Goal: Information Seeking & Learning: Compare options

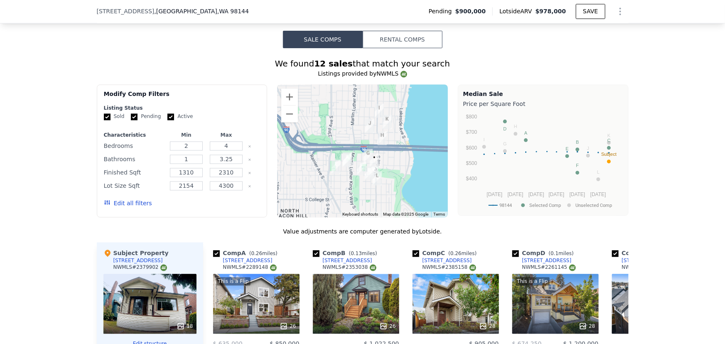
scroll to position [790, 0]
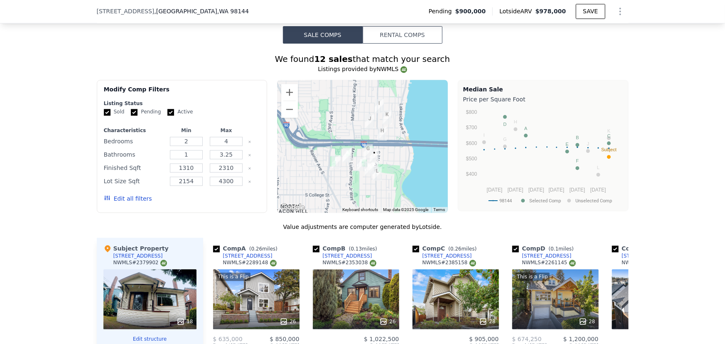
click at [118, 201] on button "Edit all filters" at bounding box center [128, 199] width 48 height 8
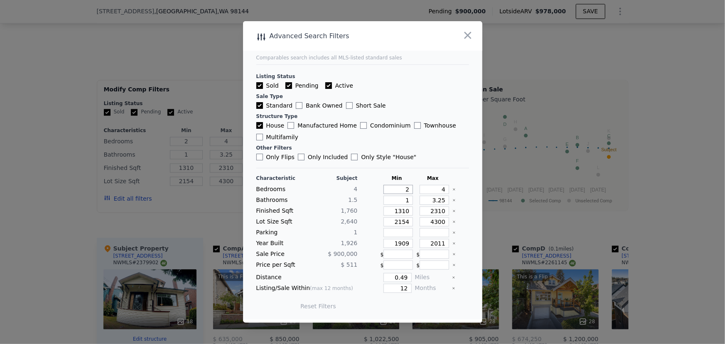
drag, startPoint x: 406, startPoint y: 189, endPoint x: 397, endPoint y: 190, distance: 8.8
click at [397, 190] on input "2" at bounding box center [399, 189] width 30 height 9
type input "4"
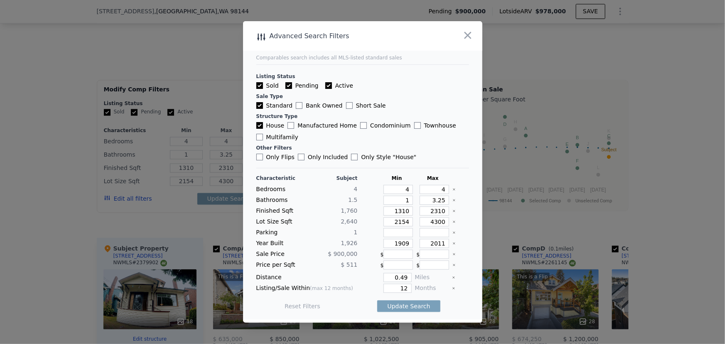
click at [453, 191] on icon "Clear" at bounding box center [454, 189] width 3 height 3
click at [453, 202] on icon "Clear" at bounding box center [454, 200] width 3 height 3
click at [453, 210] on icon "Clear" at bounding box center [454, 211] width 3 height 3
click at [405, 212] on input "number" at bounding box center [399, 211] width 30 height 9
type input "2"
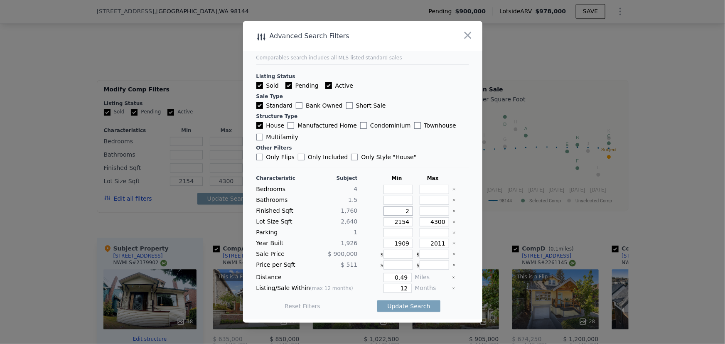
type input "2"
type input "23"
type input "230"
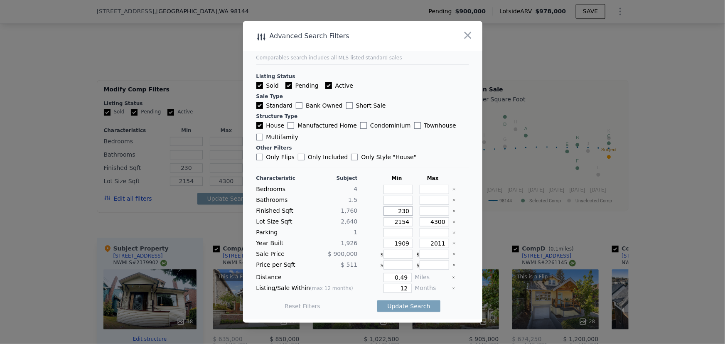
type input "2300"
click at [431, 210] on input "number" at bounding box center [435, 211] width 30 height 9
type input "2"
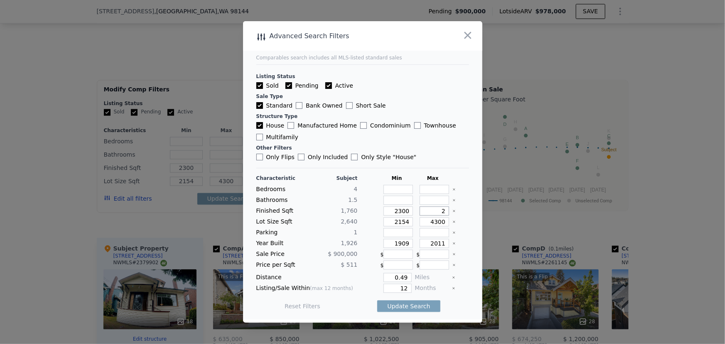
type input "2"
type input "29"
type input "2"
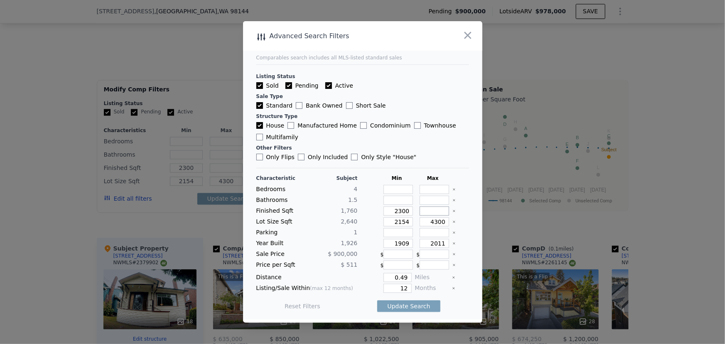
type input "3"
type input "30"
type input "300"
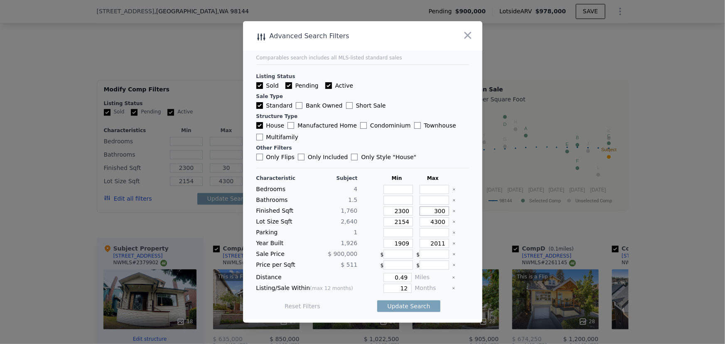
type input "300"
type input "3000"
click at [453, 223] on icon "Clear" at bounding box center [454, 221] width 3 height 3
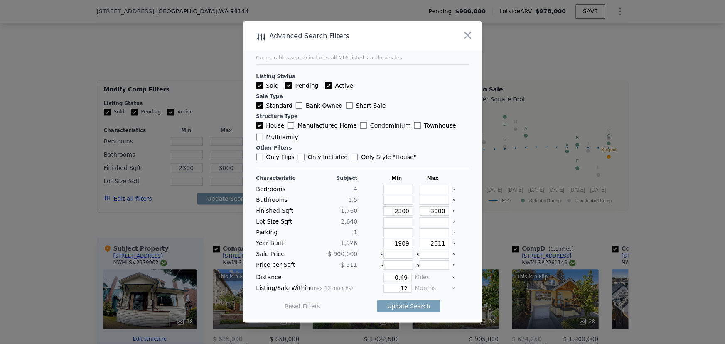
click at [454, 244] on icon "Clear" at bounding box center [455, 244] width 2 height 2
click at [438, 244] on input "number" at bounding box center [435, 243] width 30 height 9
type input "1970"
drag, startPoint x: 404, startPoint y: 276, endPoint x: 380, endPoint y: 277, distance: 24.6
click at [380, 277] on div "0.49" at bounding box center [386, 277] width 51 height 9
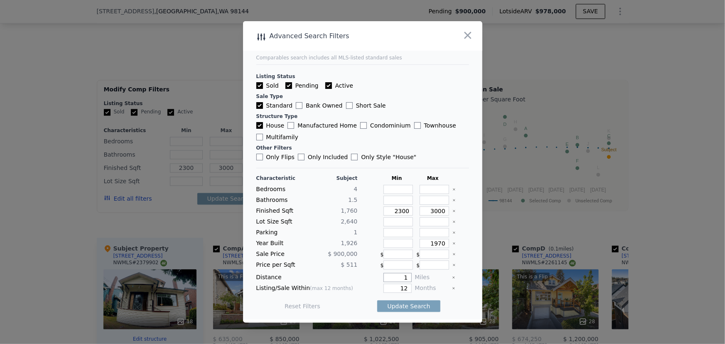
type input "1"
drag, startPoint x: 402, startPoint y: 287, endPoint x: 397, endPoint y: 288, distance: 5.1
click at [397, 288] on input "12" at bounding box center [398, 288] width 28 height 9
type input "6"
click at [403, 303] on button "Update Search" at bounding box center [408, 307] width 63 height 12
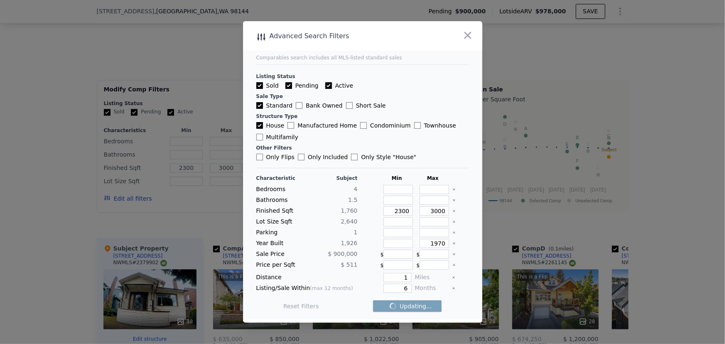
click at [325, 86] on input "Active" at bounding box center [328, 85] width 7 height 7
checkbox input "false"
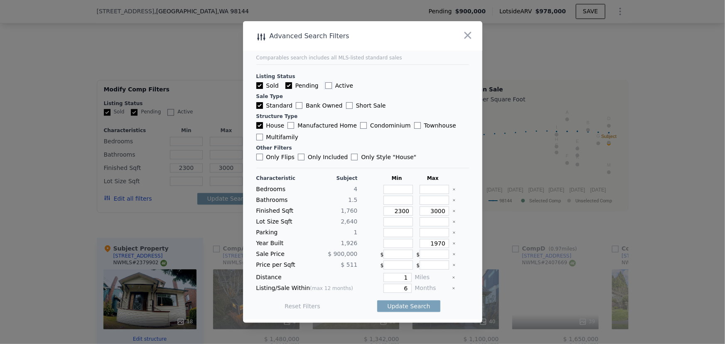
checkbox input "false"
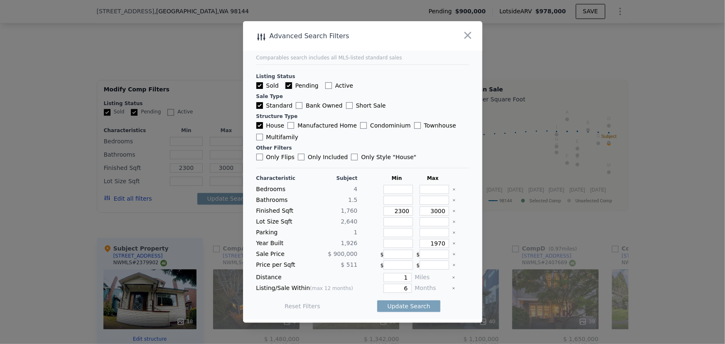
click at [288, 87] on input "Pending" at bounding box center [289, 85] width 7 height 7
checkbox input "false"
click at [406, 305] on button "Update Search" at bounding box center [408, 307] width 63 height 12
click at [393, 308] on span "11 matching comps" at bounding box center [406, 306] width 58 height 8
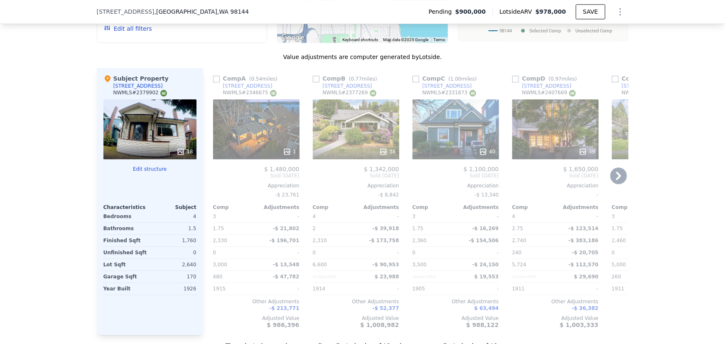
scroll to position [979, 0]
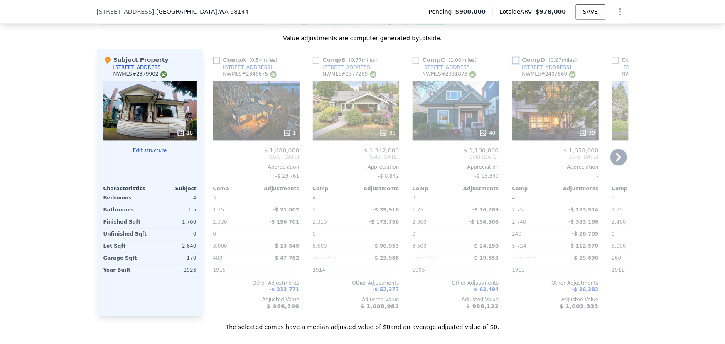
click at [513, 64] on input "checkbox" at bounding box center [516, 60] width 7 height 7
checkbox input "true"
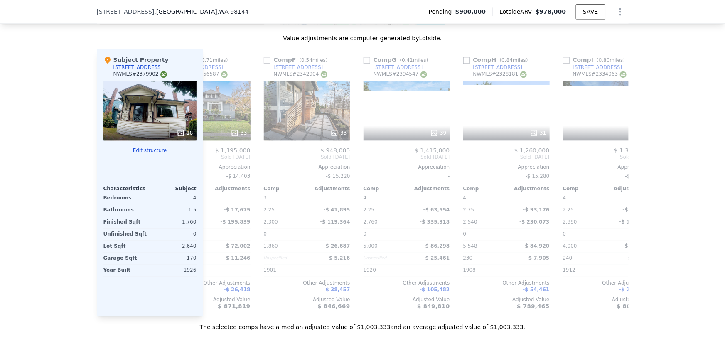
scroll to position [0, 453]
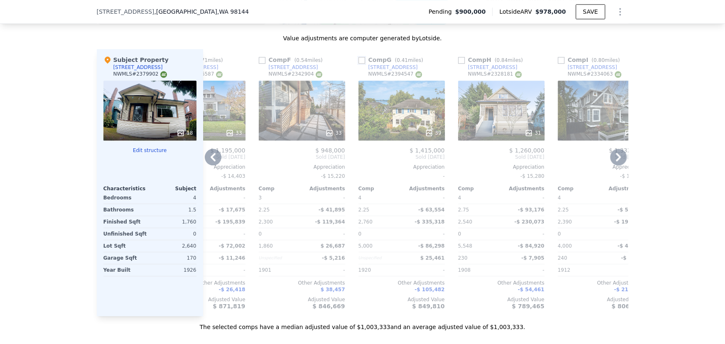
click at [360, 62] on input "checkbox" at bounding box center [362, 60] width 7 height 7
checkbox input "true"
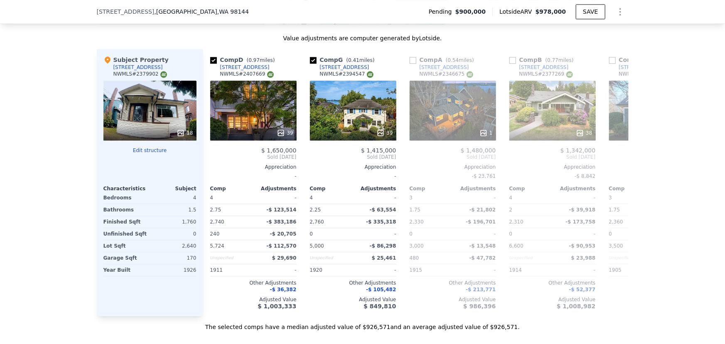
scroll to position [0, 0]
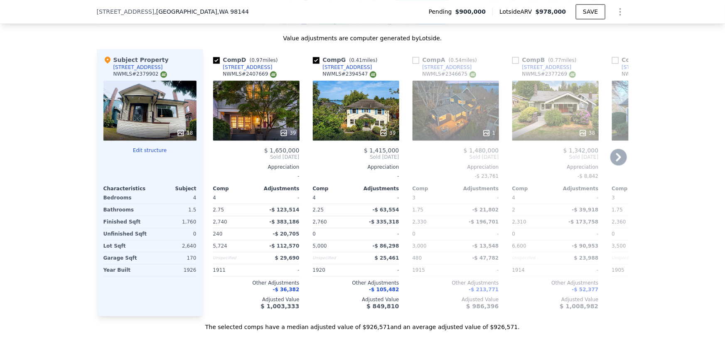
click at [248, 95] on div "39" at bounding box center [256, 111] width 86 height 60
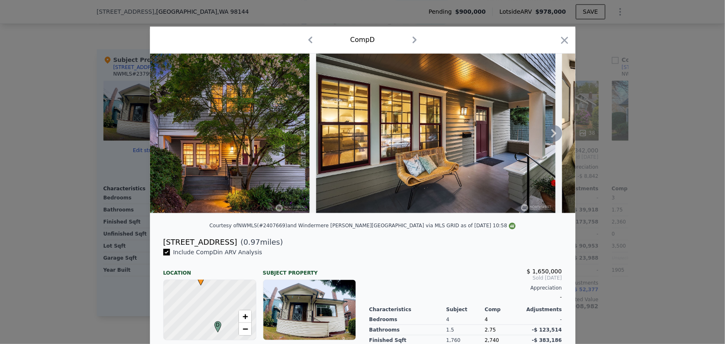
click at [552, 133] on icon at bounding box center [554, 133] width 5 height 8
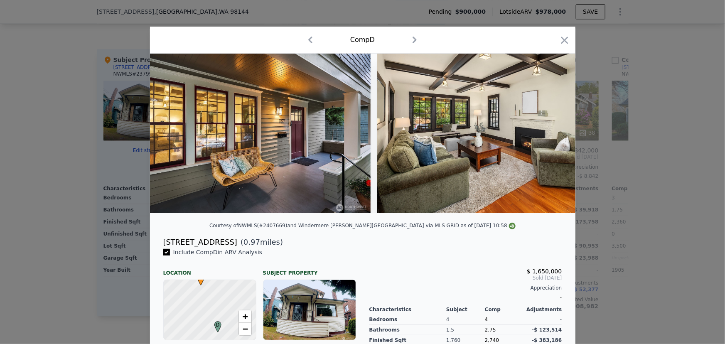
scroll to position [0, 200]
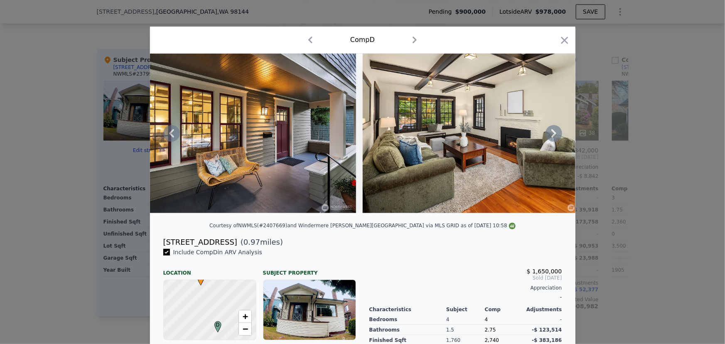
click at [555, 134] on icon at bounding box center [554, 133] width 17 height 17
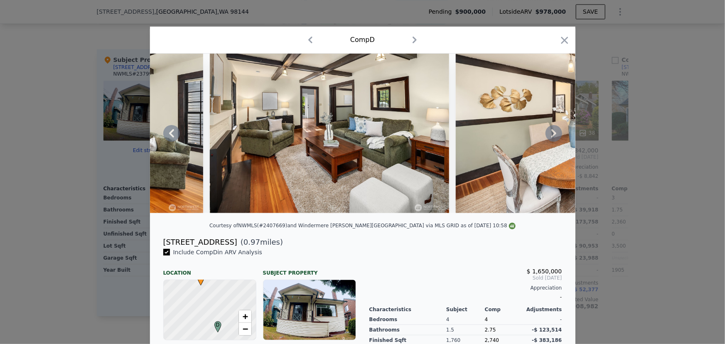
click at [554, 136] on icon at bounding box center [554, 133] width 17 height 17
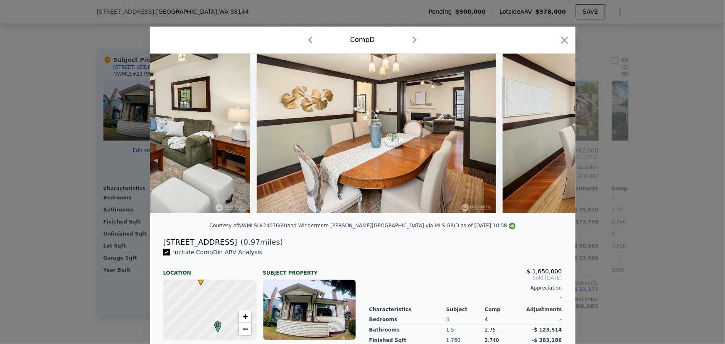
scroll to position [0, 798]
click at [554, 136] on div at bounding box center [363, 134] width 426 height 160
click at [552, 137] on icon at bounding box center [554, 133] width 5 height 8
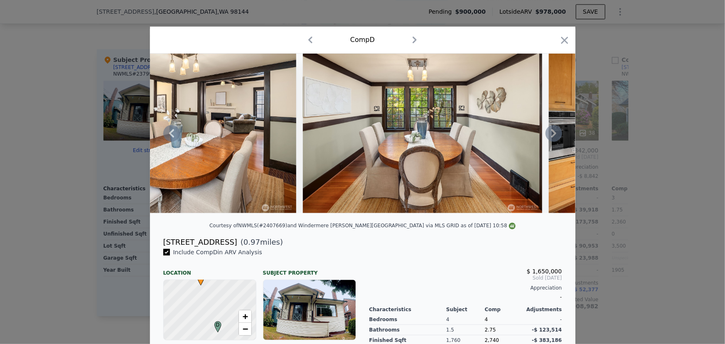
click at [552, 137] on icon at bounding box center [554, 133] width 5 height 8
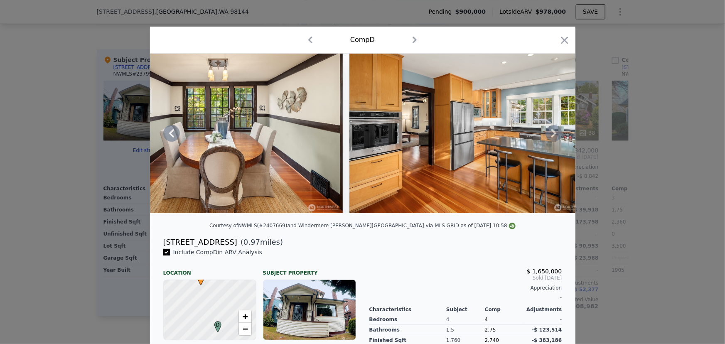
click at [551, 136] on icon at bounding box center [554, 133] width 17 height 17
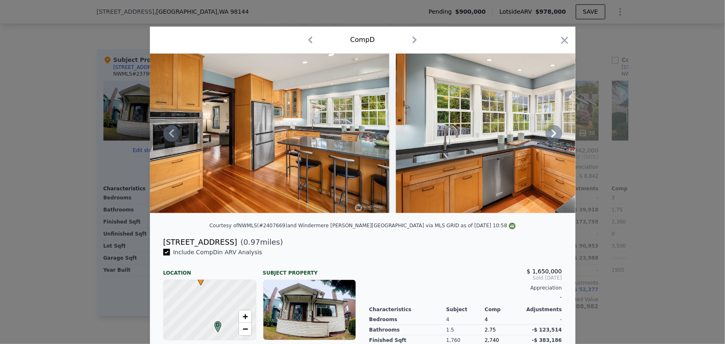
click at [552, 136] on icon at bounding box center [554, 133] width 5 height 8
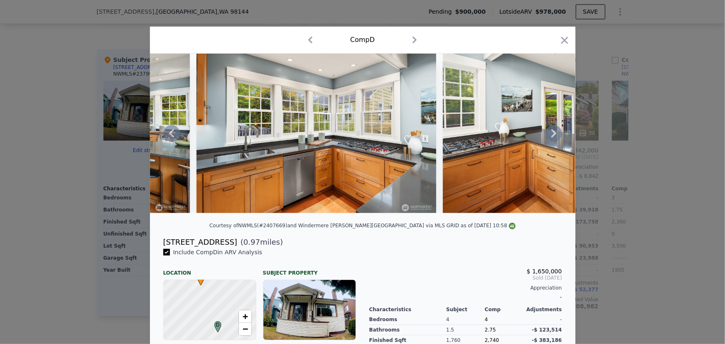
click at [552, 135] on icon at bounding box center [554, 133] width 5 height 8
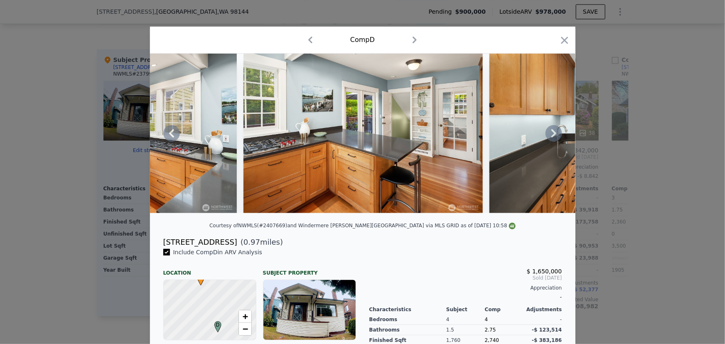
click at [552, 135] on icon at bounding box center [554, 133] width 5 height 8
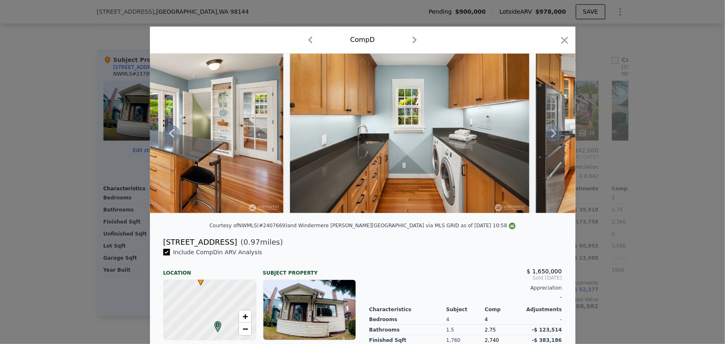
click at [552, 135] on icon at bounding box center [554, 133] width 5 height 8
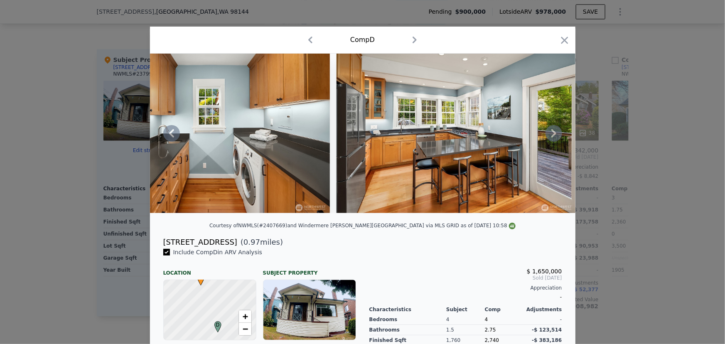
click at [552, 135] on icon at bounding box center [554, 133] width 5 height 8
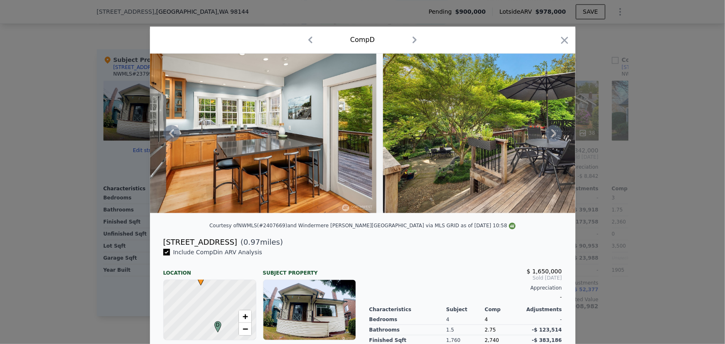
click at [552, 135] on icon at bounding box center [554, 133] width 5 height 8
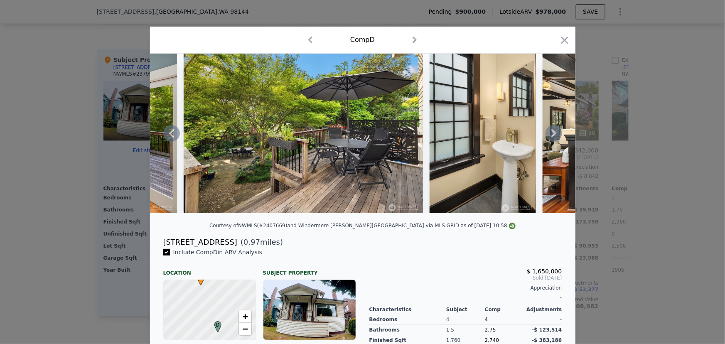
click at [552, 135] on icon at bounding box center [554, 133] width 5 height 8
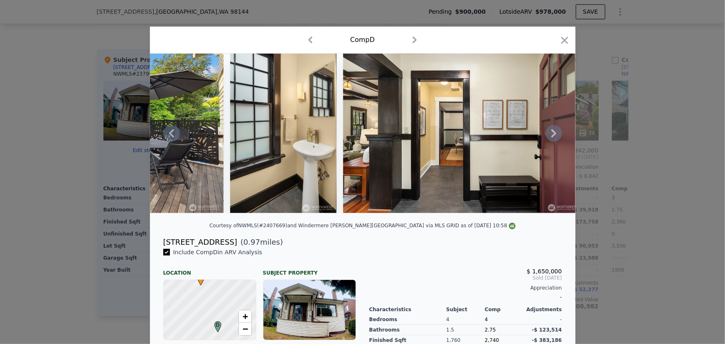
click at [552, 135] on icon at bounding box center [554, 133] width 5 height 8
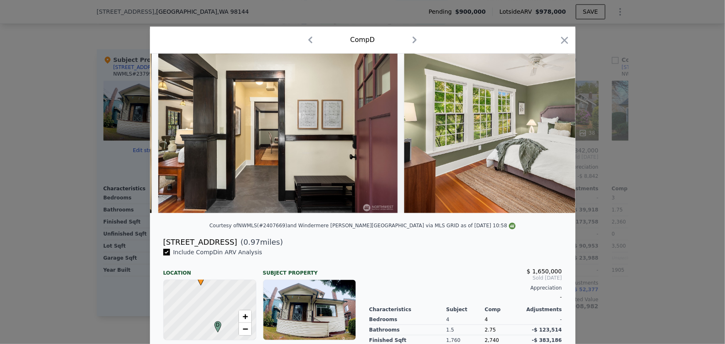
scroll to position [0, 2993]
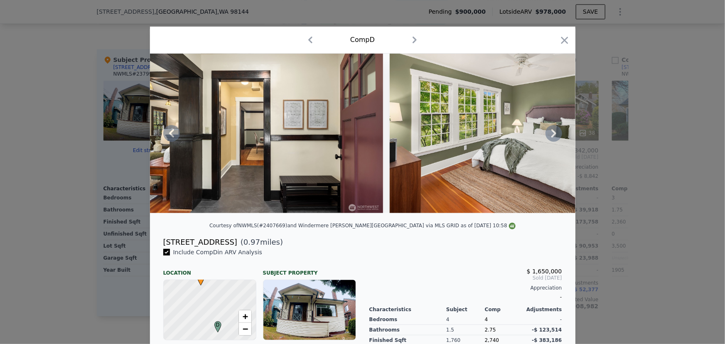
click at [551, 135] on div at bounding box center [363, 134] width 426 height 160
click at [548, 135] on icon at bounding box center [554, 133] width 17 height 17
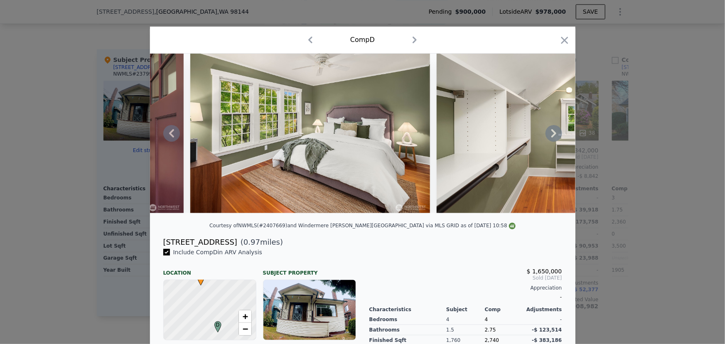
click at [549, 135] on icon at bounding box center [554, 133] width 17 height 17
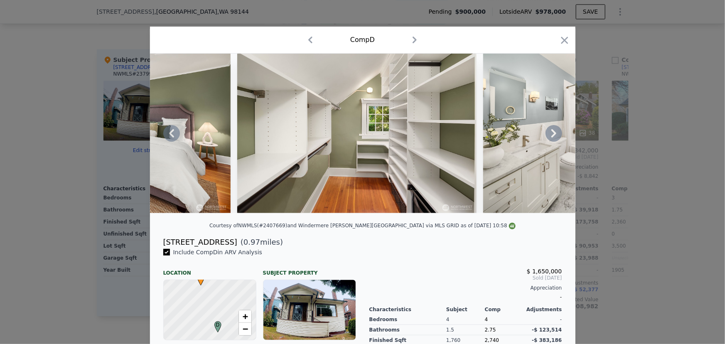
click at [549, 135] on icon at bounding box center [554, 133] width 17 height 17
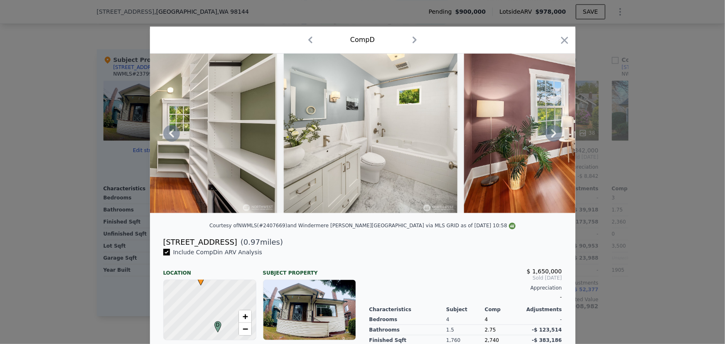
click at [549, 135] on icon at bounding box center [554, 133] width 17 height 17
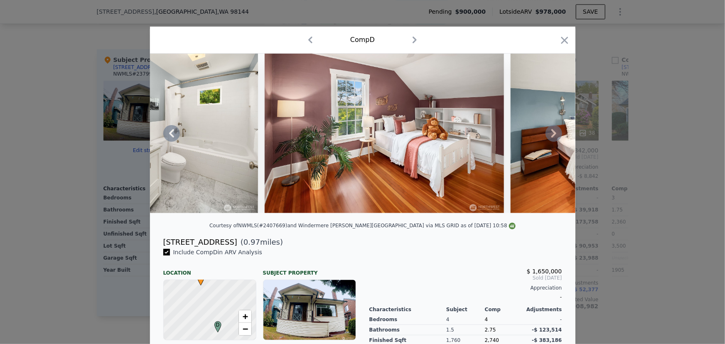
click at [549, 135] on icon at bounding box center [554, 133] width 17 height 17
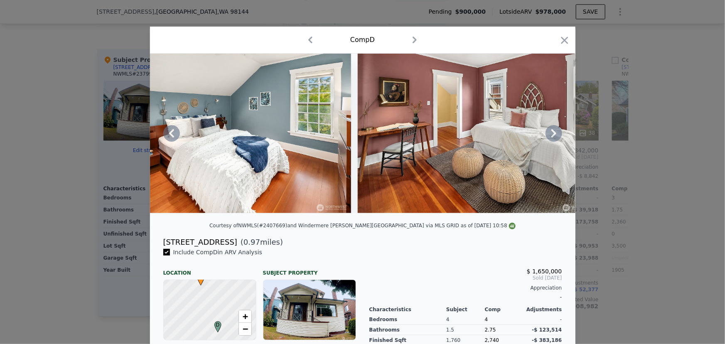
click at [549, 135] on icon at bounding box center [554, 133] width 17 height 17
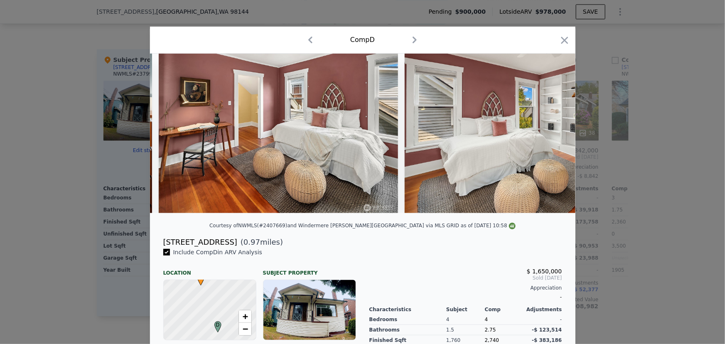
scroll to position [0, 4390]
click at [549, 135] on div at bounding box center [363, 134] width 426 height 160
click at [549, 135] on icon at bounding box center [554, 133] width 17 height 17
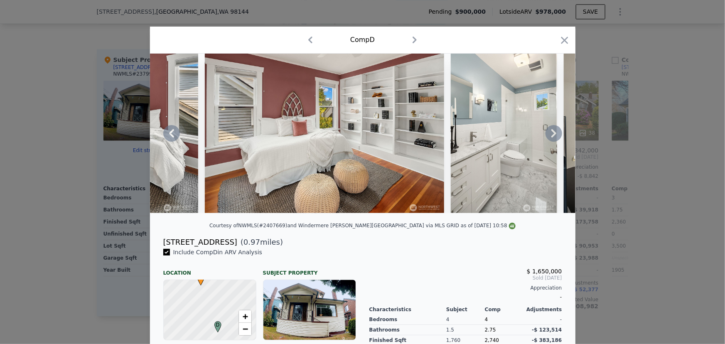
click at [549, 135] on icon at bounding box center [554, 133] width 17 height 17
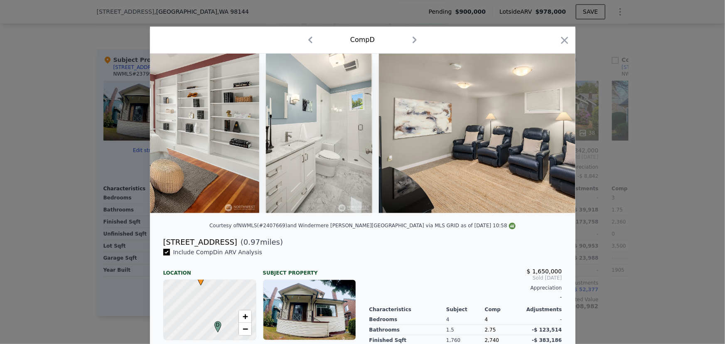
scroll to position [0, 4789]
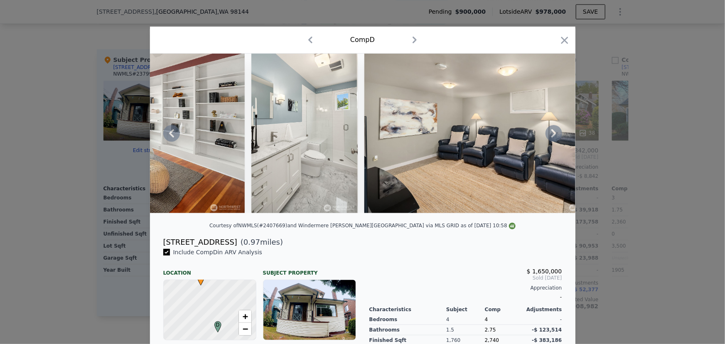
click at [549, 135] on icon at bounding box center [554, 133] width 17 height 17
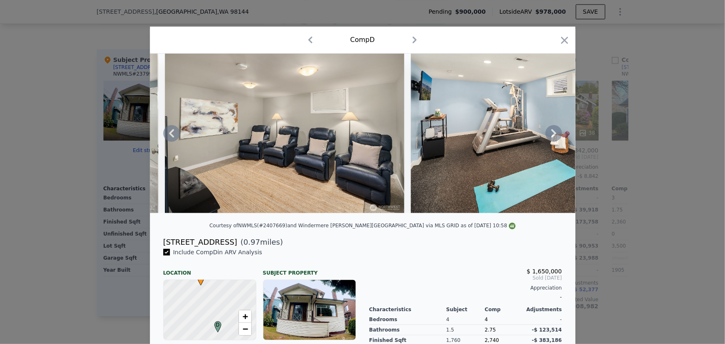
click at [549, 135] on icon at bounding box center [554, 133] width 17 height 17
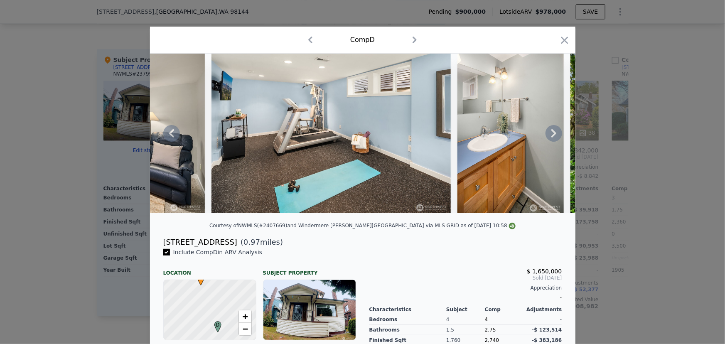
click at [549, 135] on icon at bounding box center [554, 133] width 17 height 17
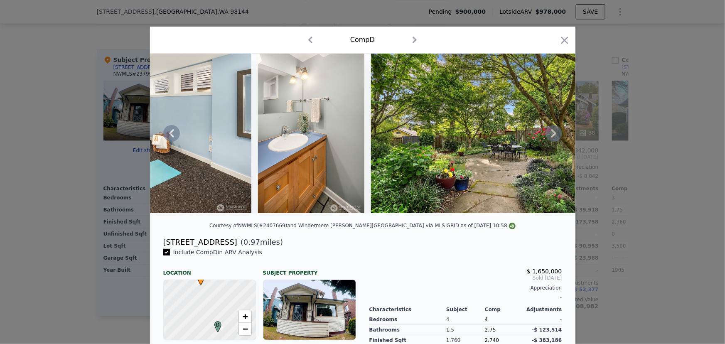
click at [549, 135] on icon at bounding box center [554, 133] width 17 height 17
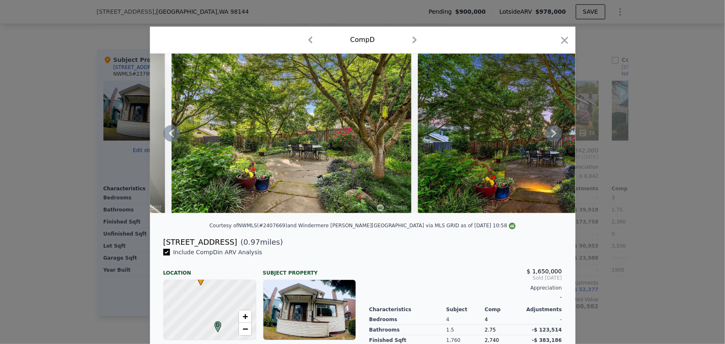
click at [549, 135] on icon at bounding box center [554, 133] width 17 height 17
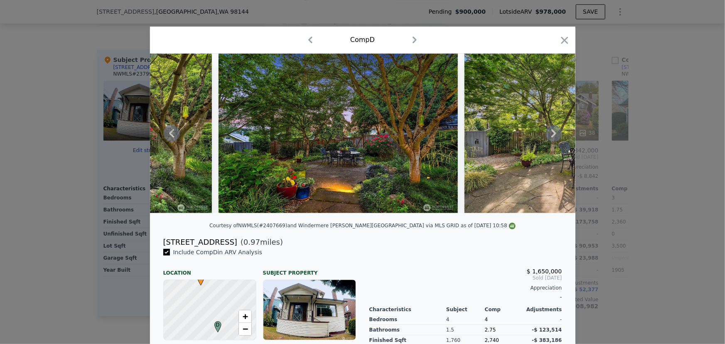
click at [549, 135] on icon at bounding box center [554, 133] width 17 height 17
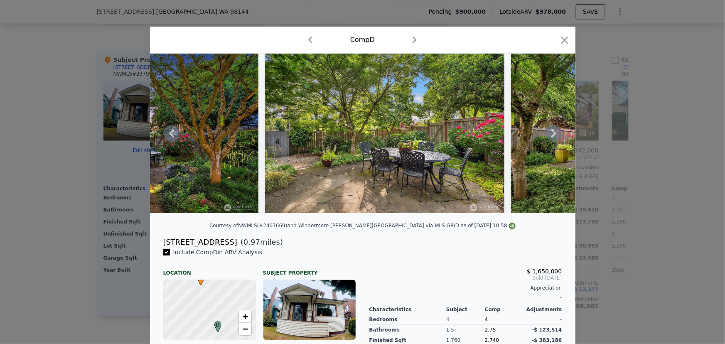
click at [549, 135] on icon at bounding box center [554, 133] width 17 height 17
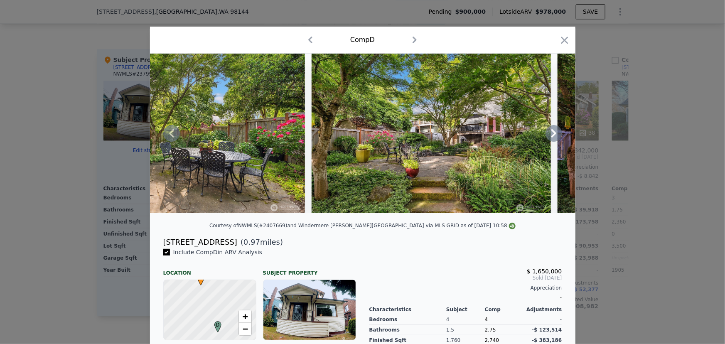
click at [549, 135] on icon at bounding box center [554, 133] width 17 height 17
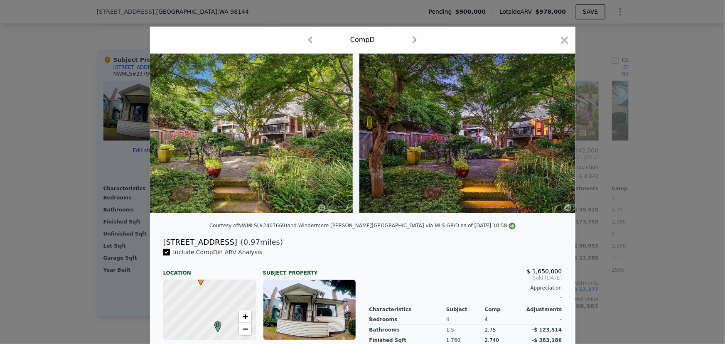
scroll to position [0, 6385]
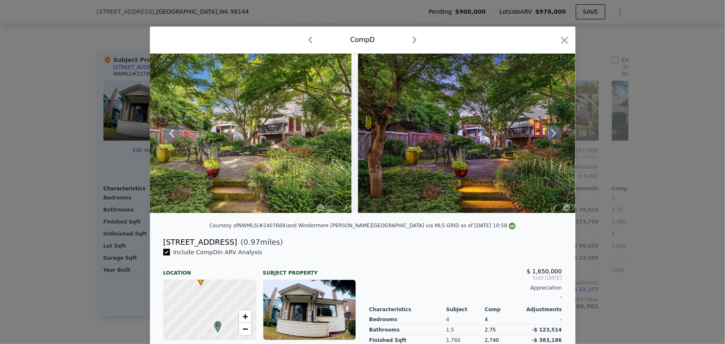
click at [549, 135] on div at bounding box center [363, 134] width 426 height 160
click at [562, 43] on icon "button" at bounding box center [565, 41] width 12 height 12
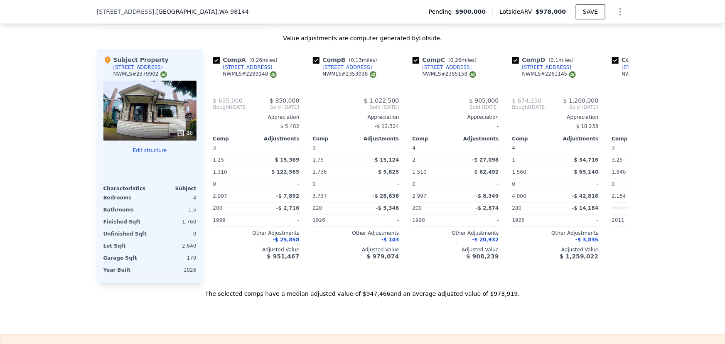
checkbox input "true"
type input "2"
type input "4"
type input "1"
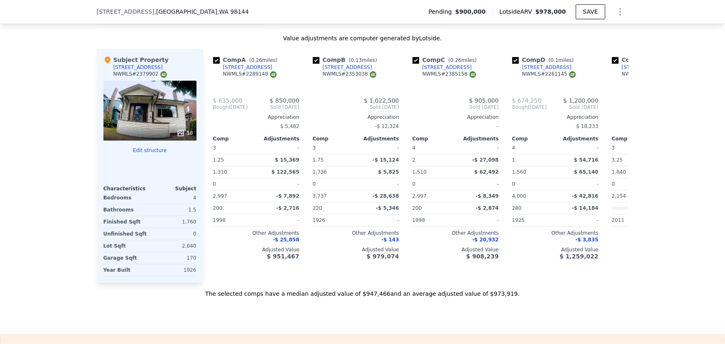
type input "3.25"
type input "1310"
type input "2310"
type input "2154"
type input "4300"
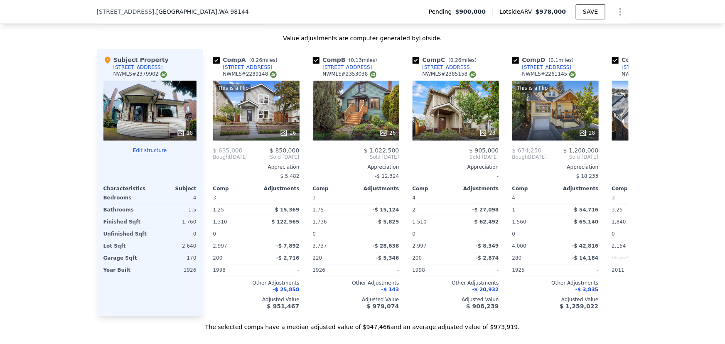
scroll to position [828, 0]
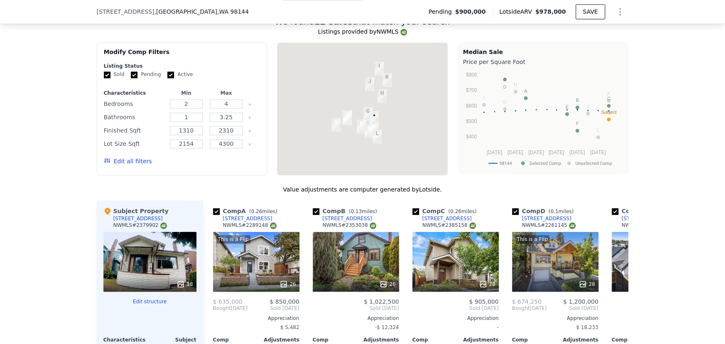
click at [165, 82] on form "Listing Status Sold Pending Active Characteristics Min Max Bedrooms 2 4 Bathroo…" at bounding box center [182, 118] width 157 height 110
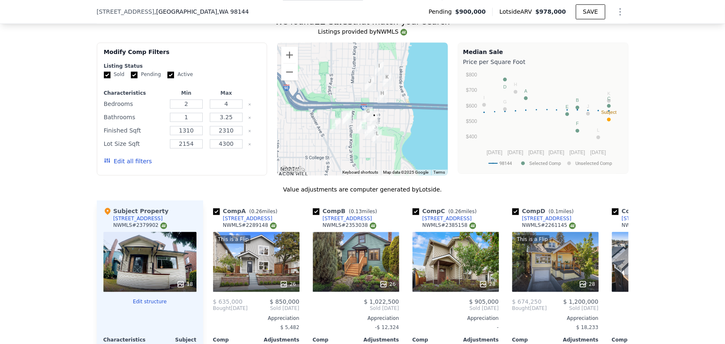
drag, startPoint x: 126, startPoint y: 77, endPoint x: 150, endPoint y: 84, distance: 25.6
click at [126, 78] on div "Sold Pending Active" at bounding box center [182, 74] width 157 height 7
